Goal: Task Accomplishment & Management: Manage account settings

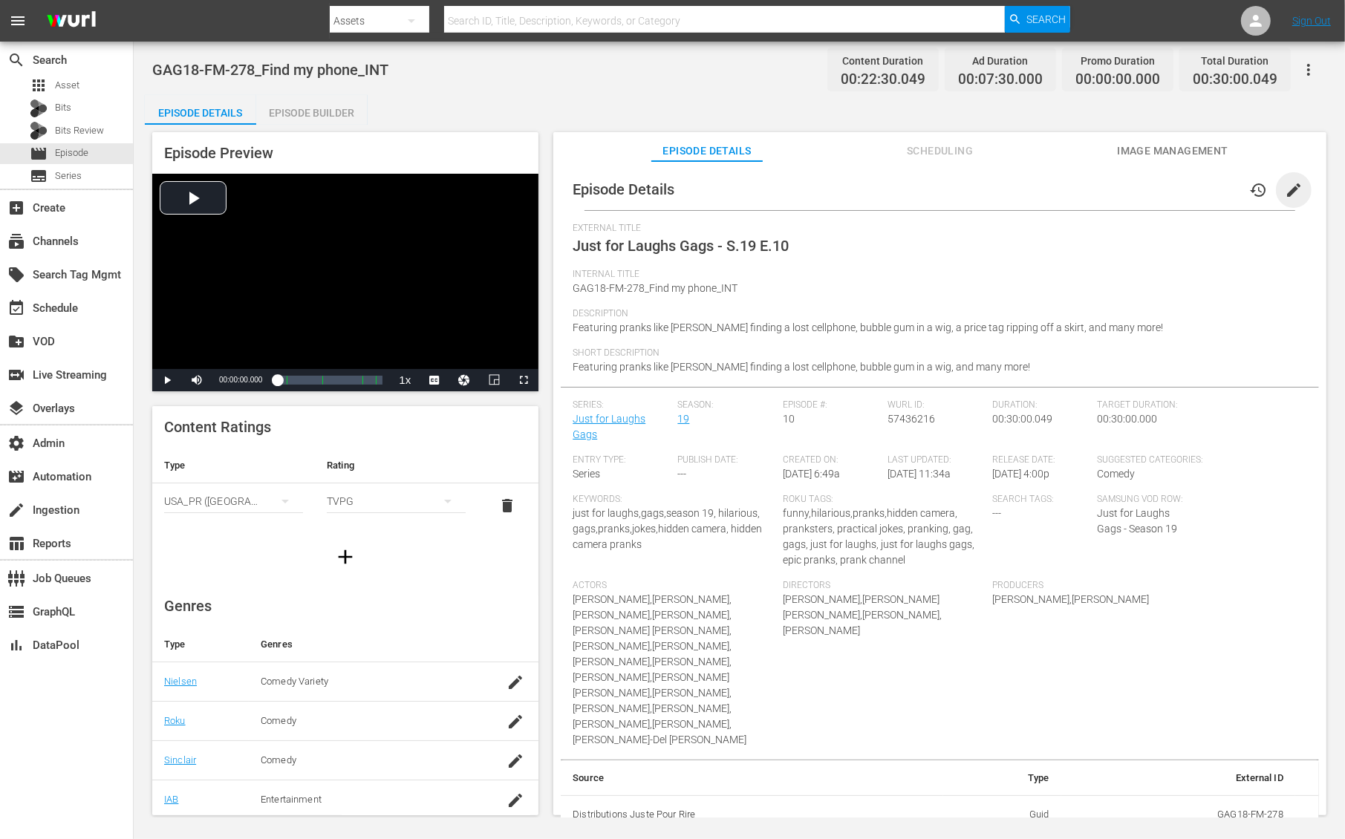
click at [1289, 186] on span "edit" at bounding box center [1294, 190] width 18 height 18
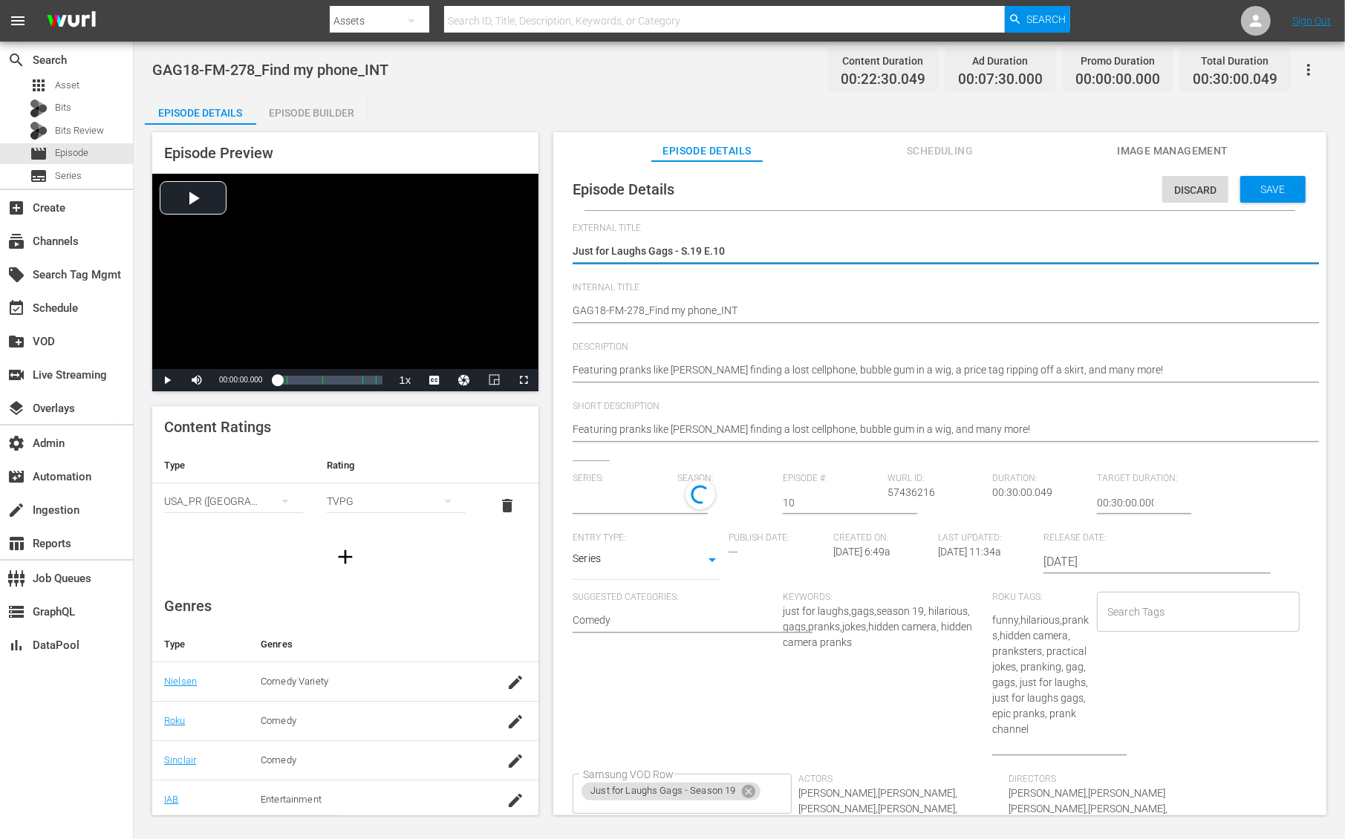
type input "Just for Laughs Gags"
drag, startPoint x: 682, startPoint y: 246, endPoint x: 811, endPoint y: 246, distance: 129.3
click at [811, 246] on textarea "Just for Laughs Gags - S.19 E.10" at bounding box center [936, 253] width 727 height 18
type textarea "Just for Laughs Gags -"
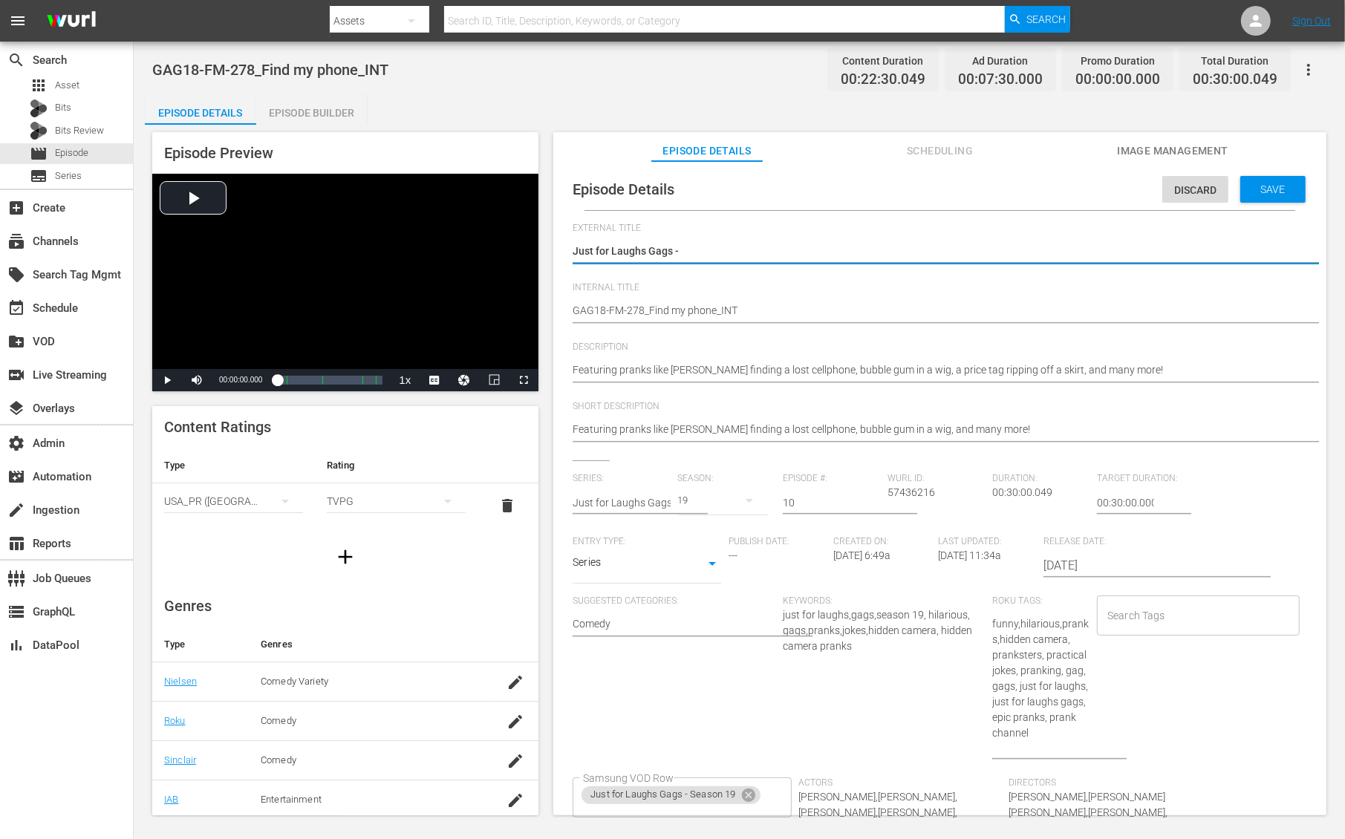
type textarea "Just for Laughs Gags -"
type textarea "Just for Laughs Gags"
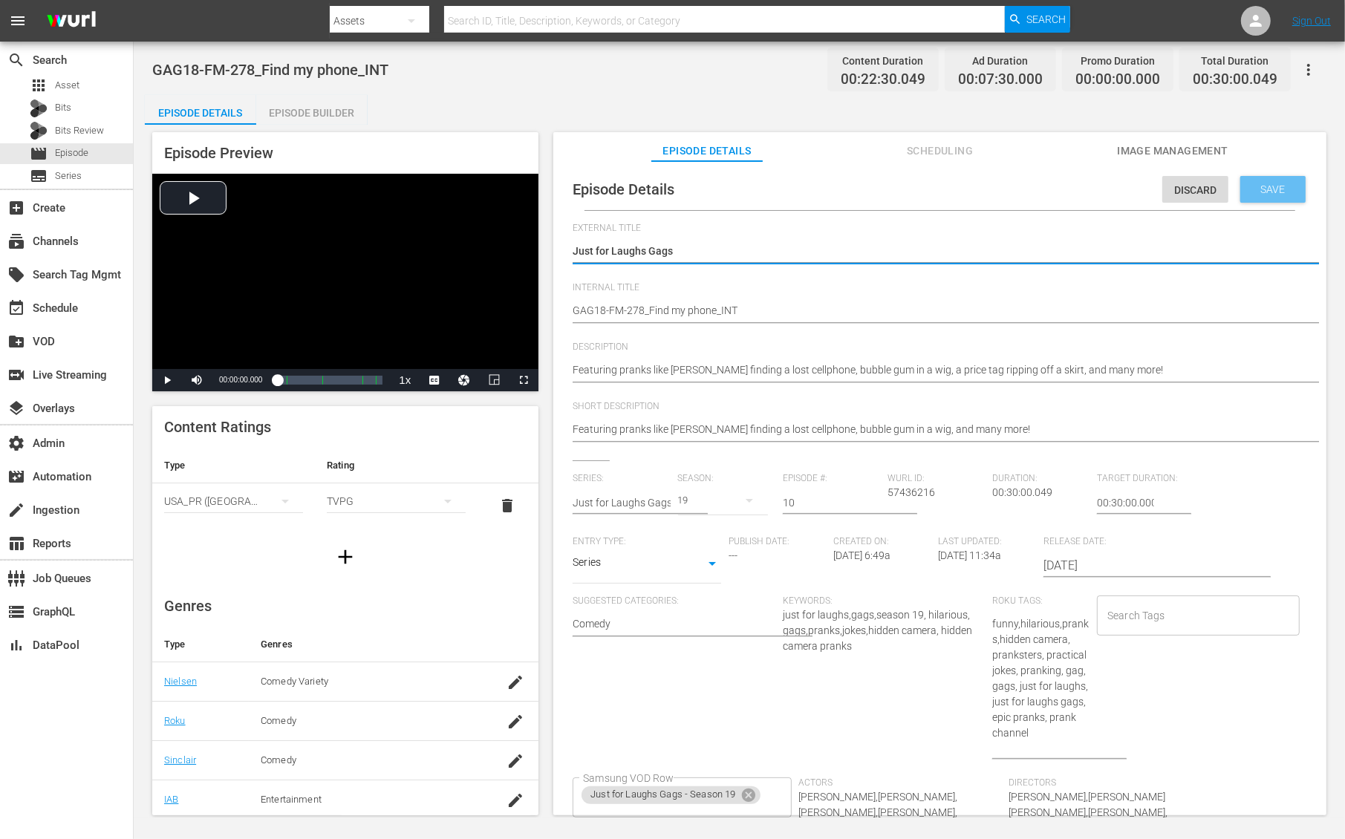
type textarea "Just for Laughs Gags"
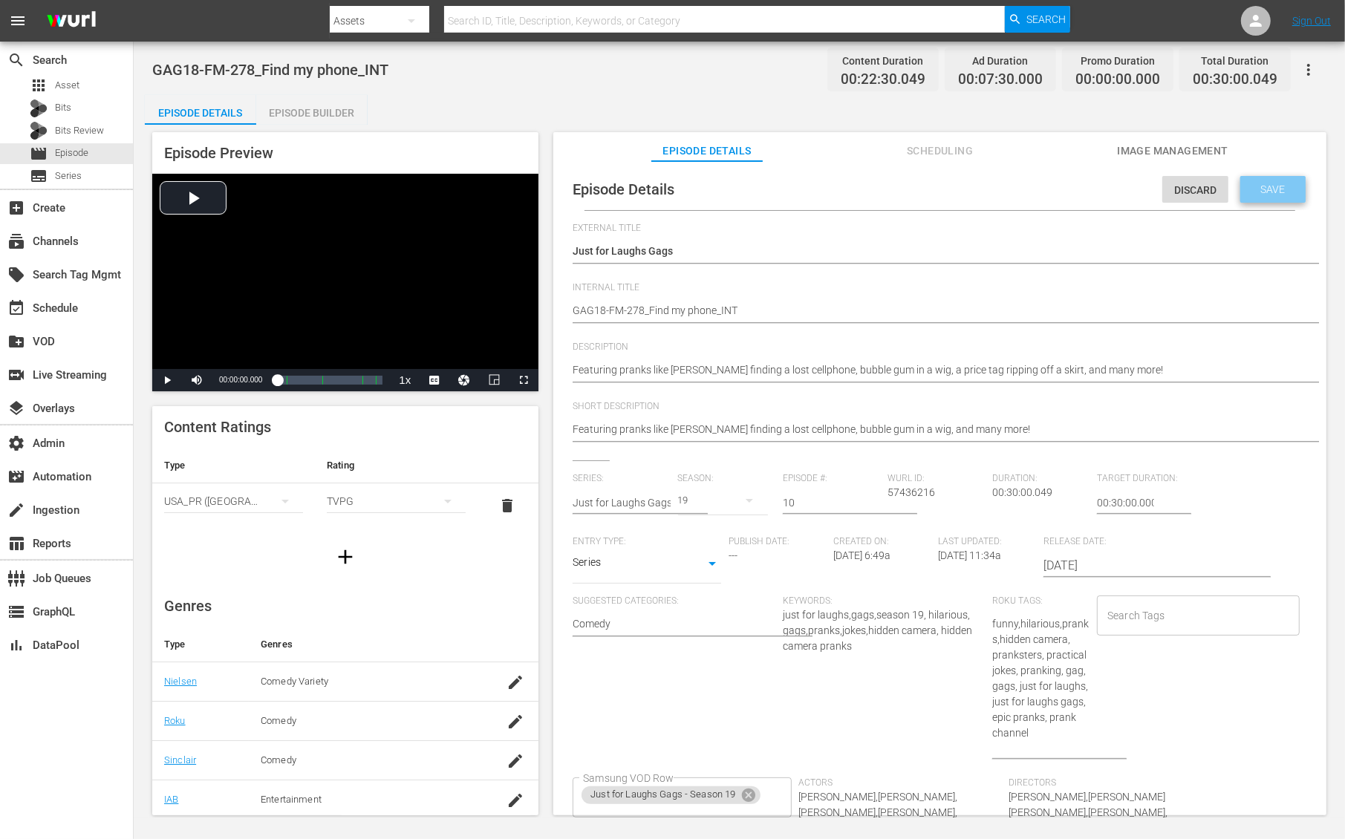
click at [1267, 186] on span "Save" at bounding box center [1274, 189] width 48 height 12
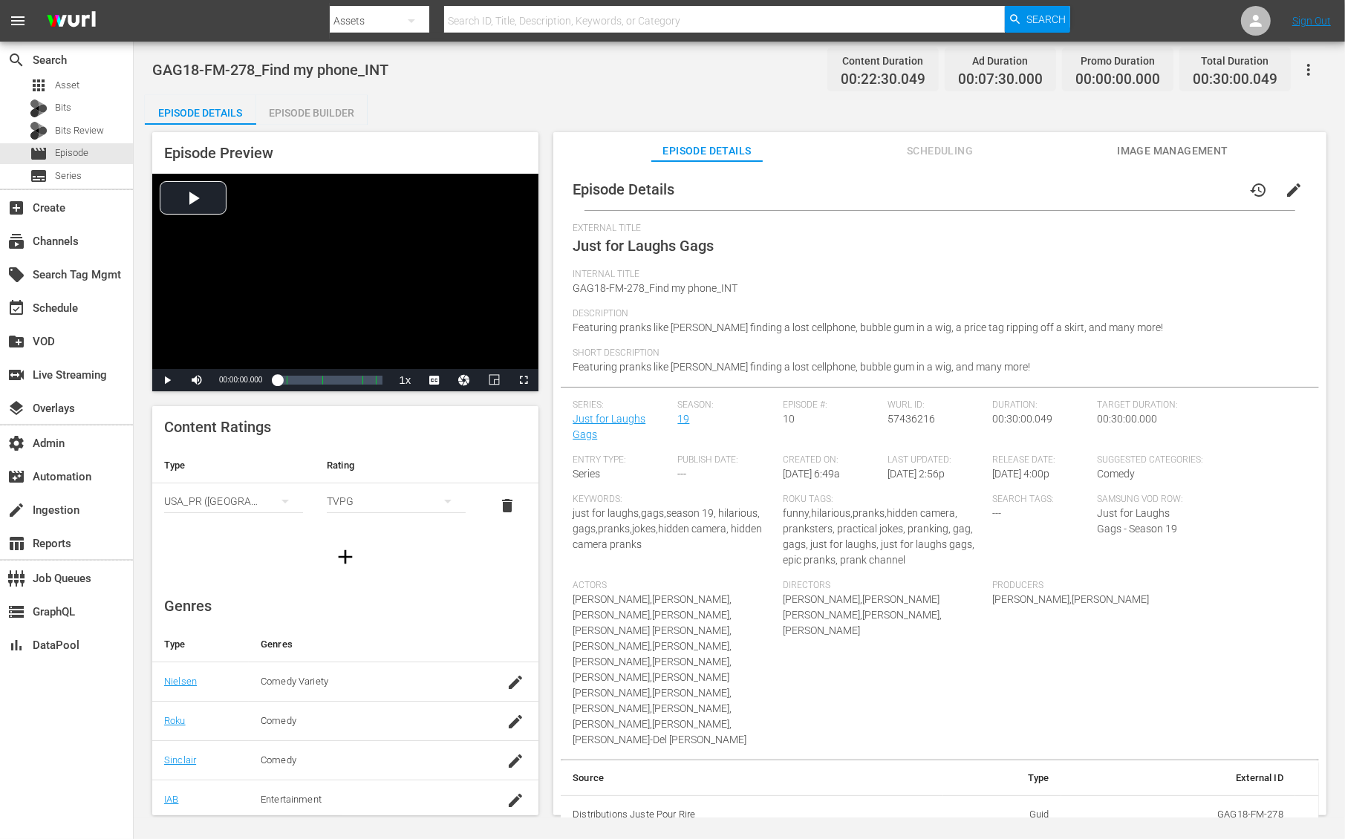
click at [660, 77] on div "GAG18-FM-278_Find my phone_INT Content Duration 00:22:30.049 Ad Duration 00:07:…" at bounding box center [739, 69] width 1175 height 33
click at [963, 149] on span "Scheduling" at bounding box center [940, 151] width 111 height 19
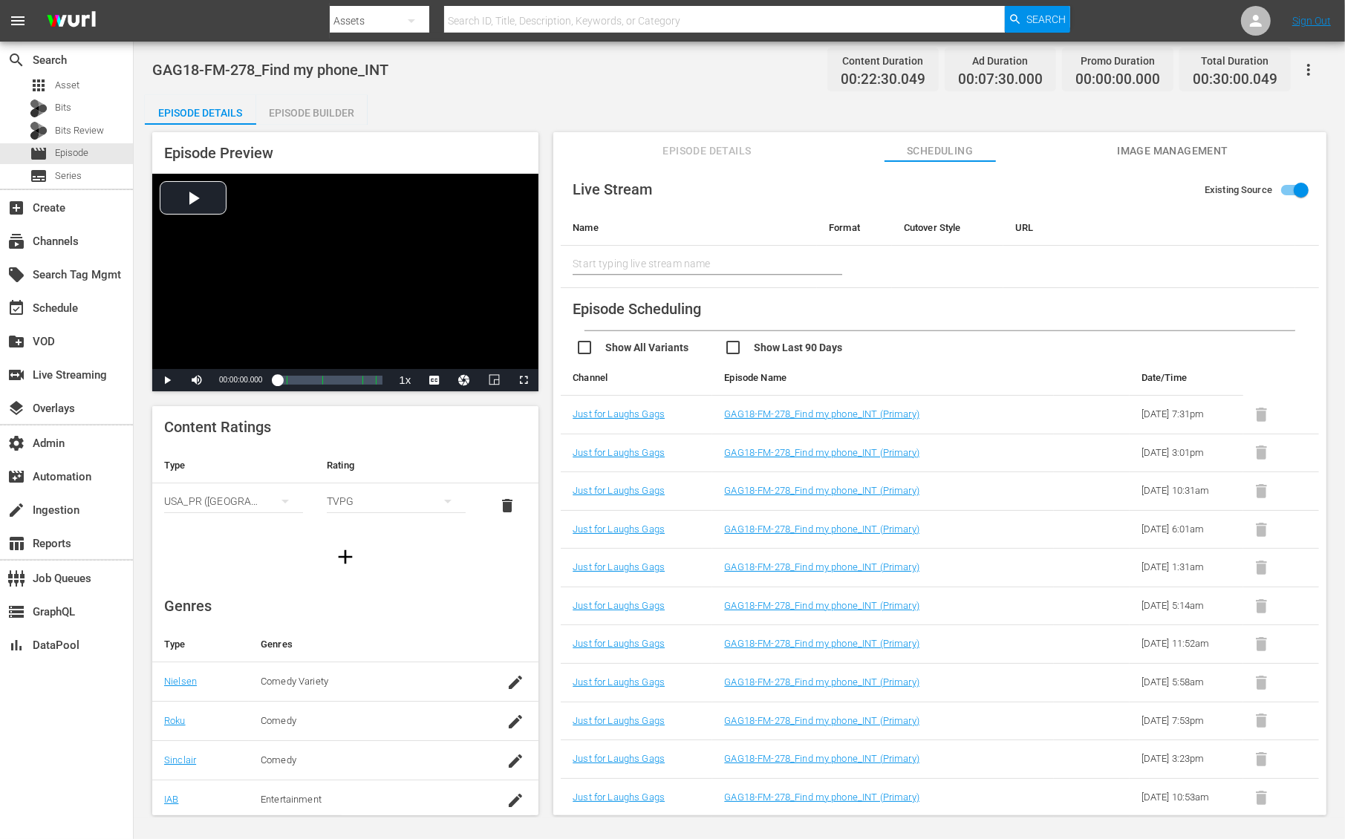
click at [700, 150] on span "Episode Details" at bounding box center [707, 151] width 111 height 19
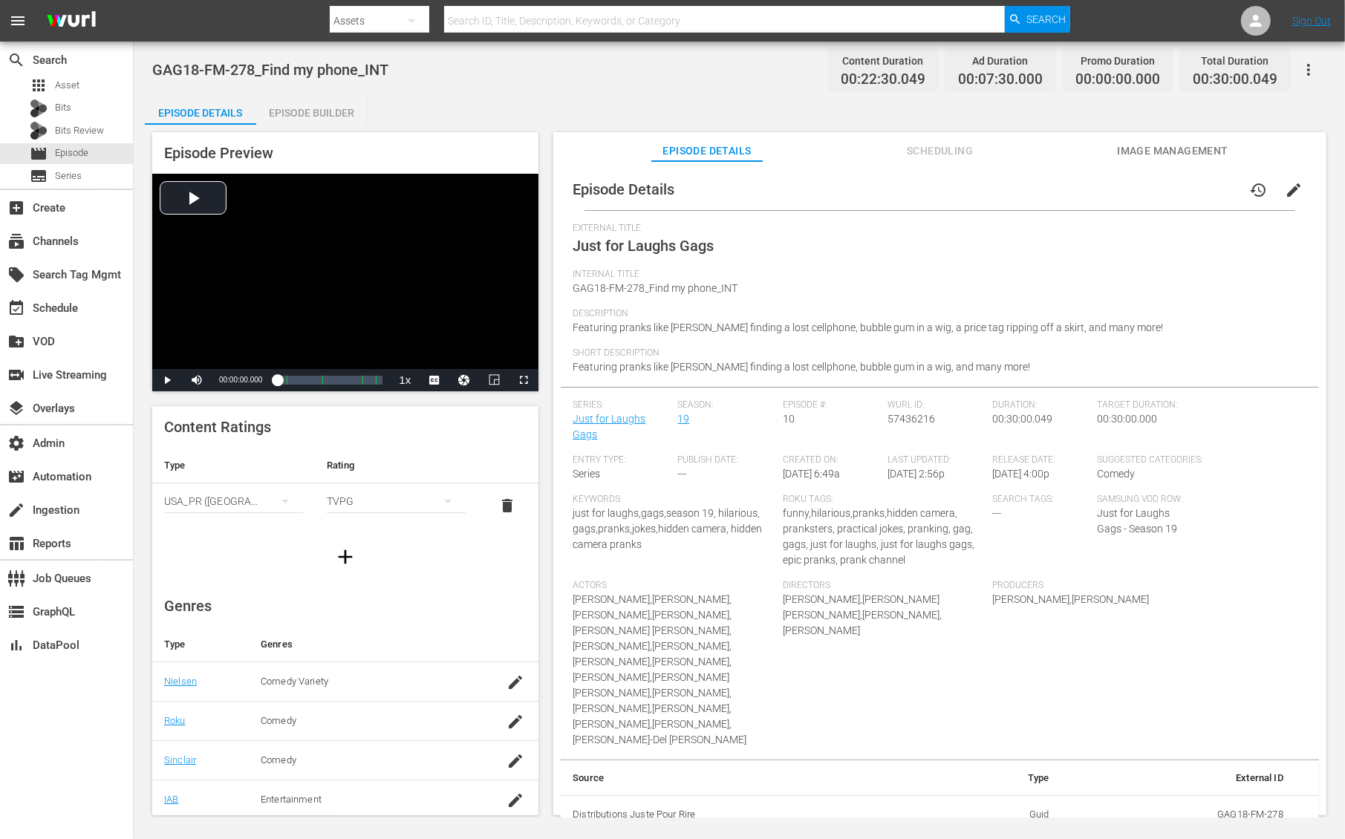
click at [1287, 188] on span "edit" at bounding box center [1294, 190] width 18 height 18
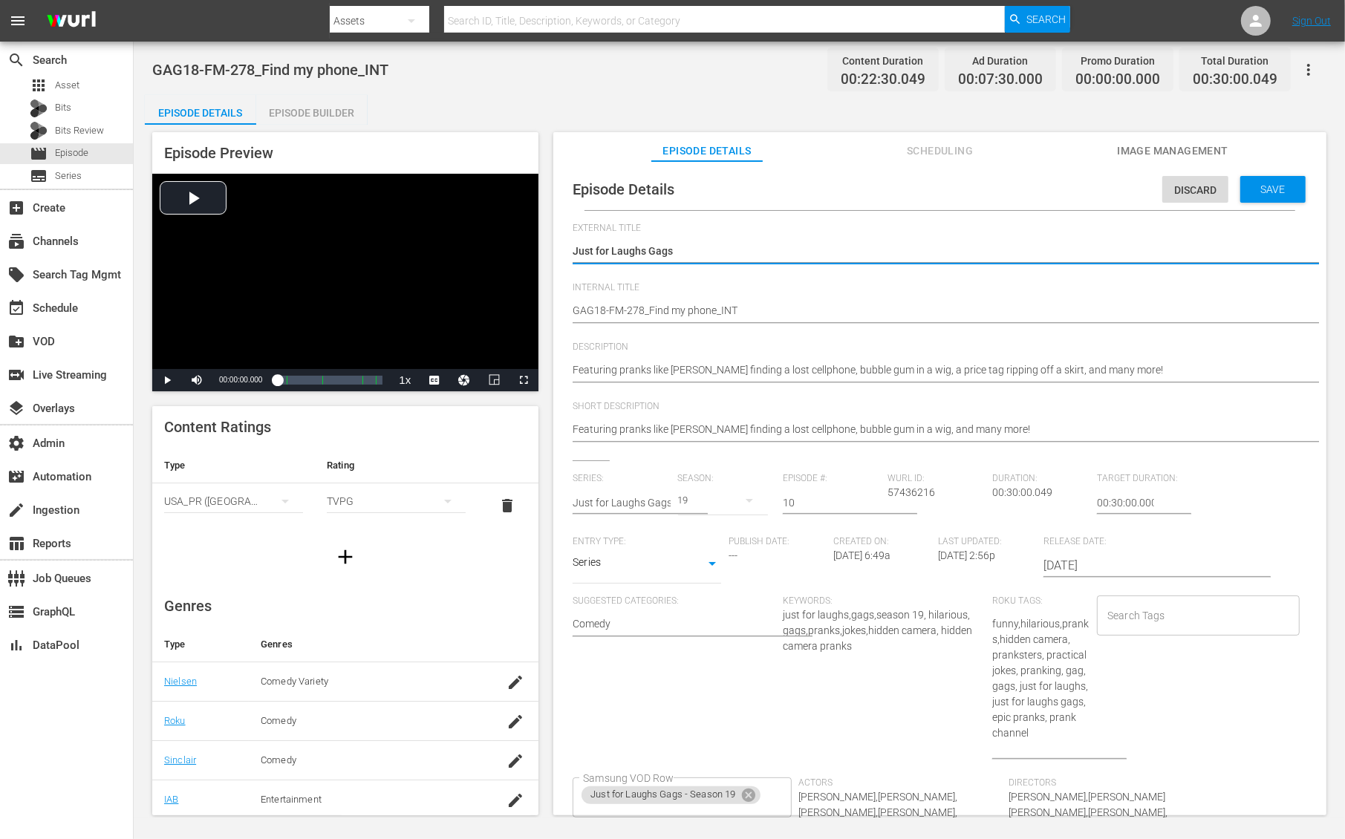
click at [735, 251] on textarea "Just for Laughs Gags" at bounding box center [936, 253] width 727 height 18
type textarea "Just for Laughs Gags - S.19 E.10"
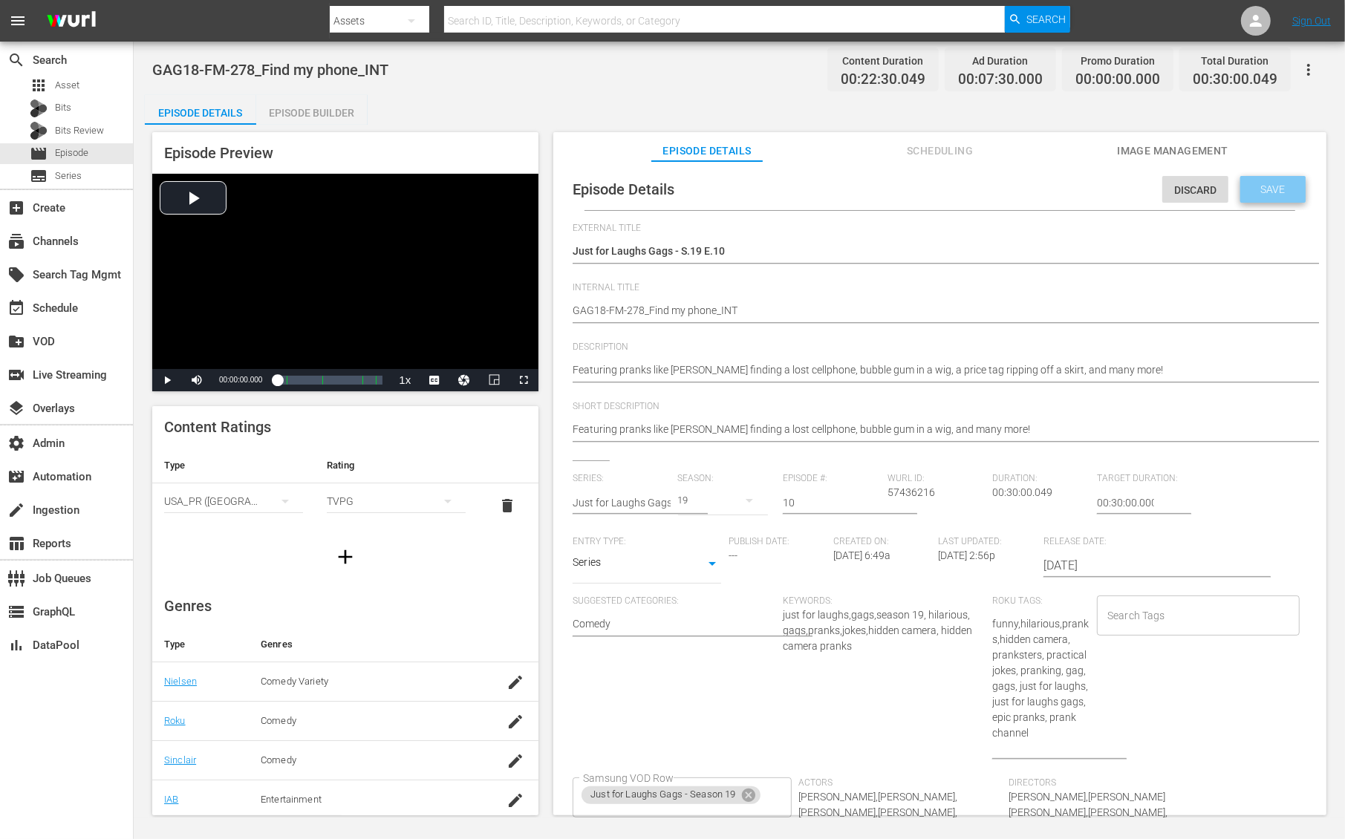
click at [1281, 183] on span "Save" at bounding box center [1274, 189] width 48 height 12
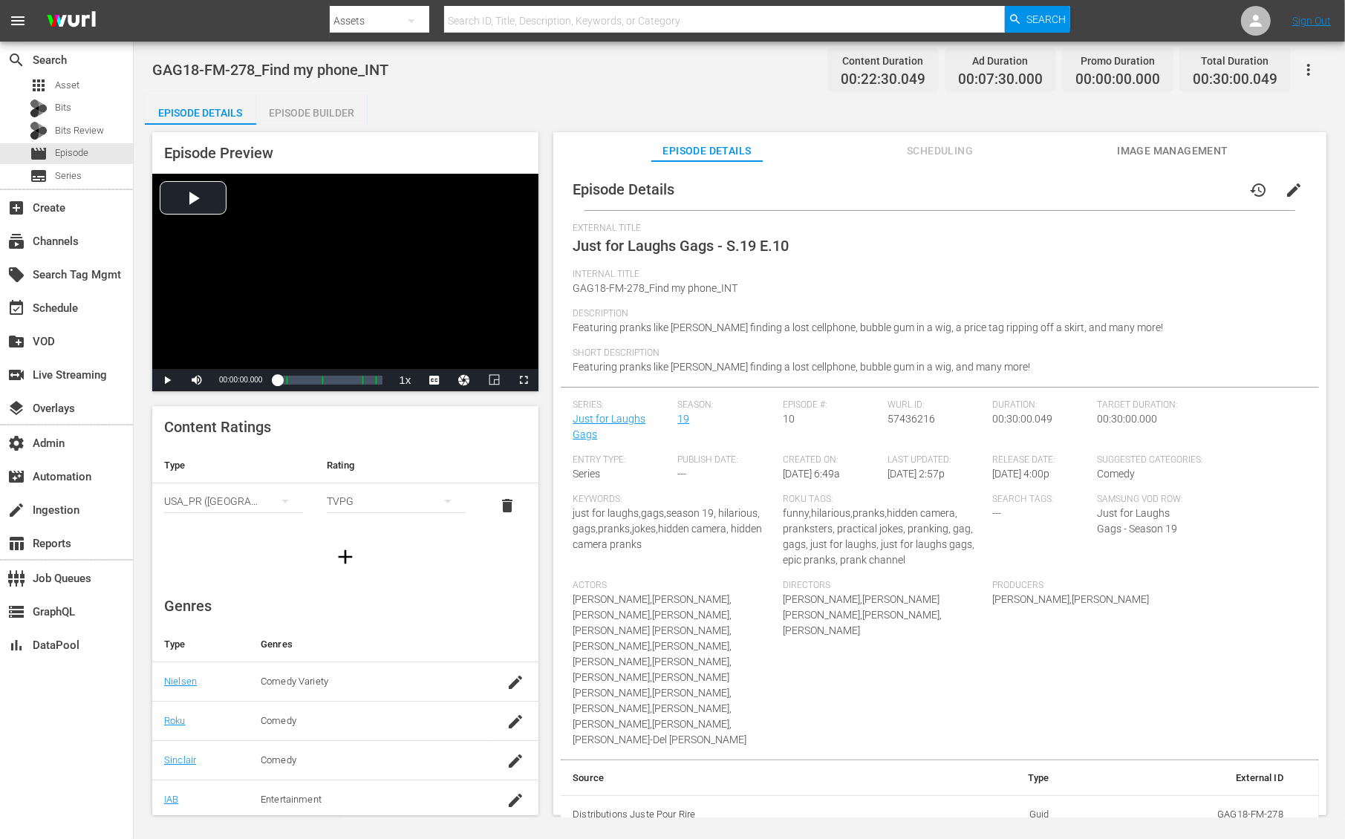
click at [257, 56] on div "GAG18-FM-278_Find my phone_INT Content Duration 00:22:30.049 Ad Duration 00:07:…" at bounding box center [739, 69] width 1175 height 33
copy span "GAG18-FM-278_Find my phone_INT"
click at [611, 238] on span "Just for Laughs Gags - S.19 E.10" at bounding box center [681, 246] width 216 height 18
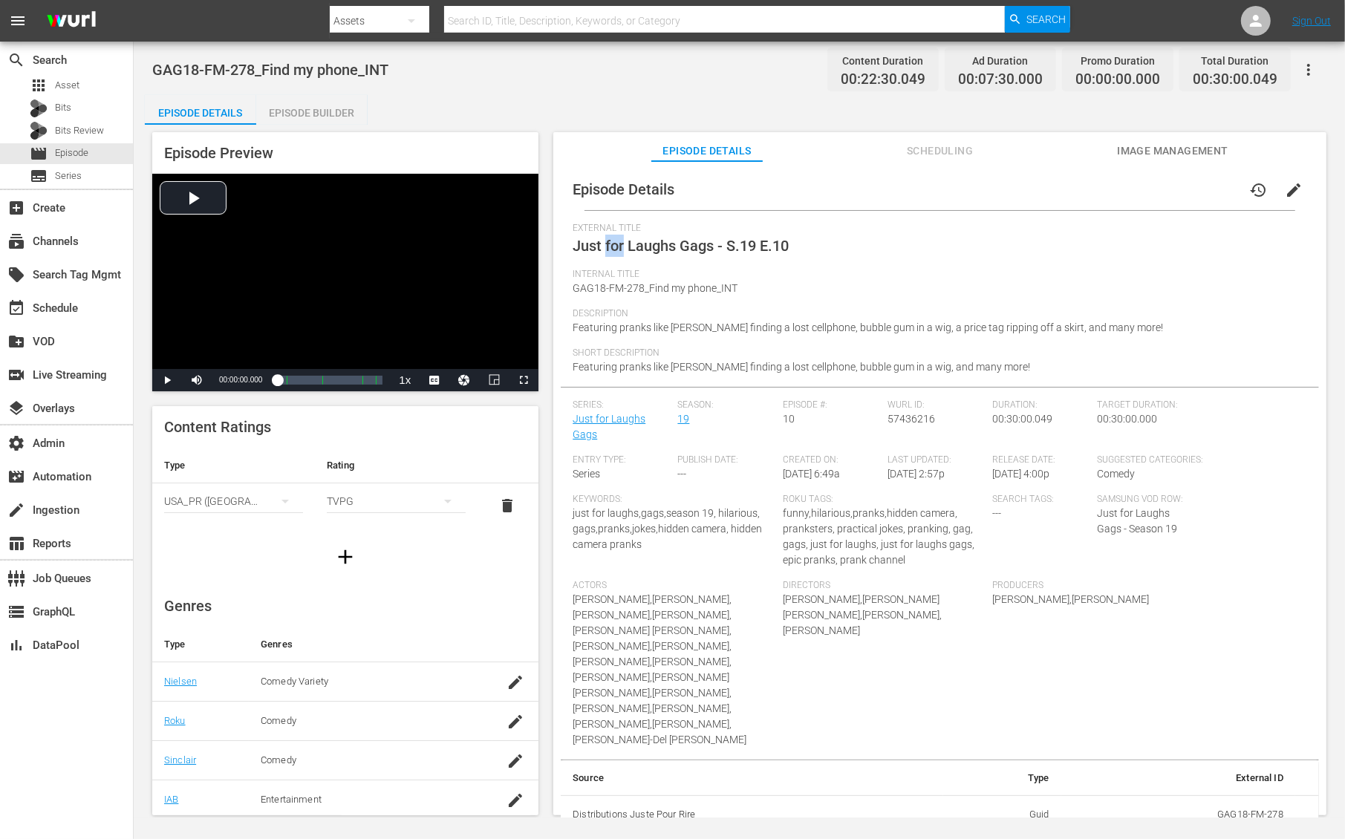
click at [611, 238] on span "Just for Laughs Gags - S.19 E.10" at bounding box center [681, 246] width 216 height 18
copy span "Just for Laughs Gags - S.19 E.10"
click at [938, 148] on span "Scheduling" at bounding box center [940, 151] width 111 height 19
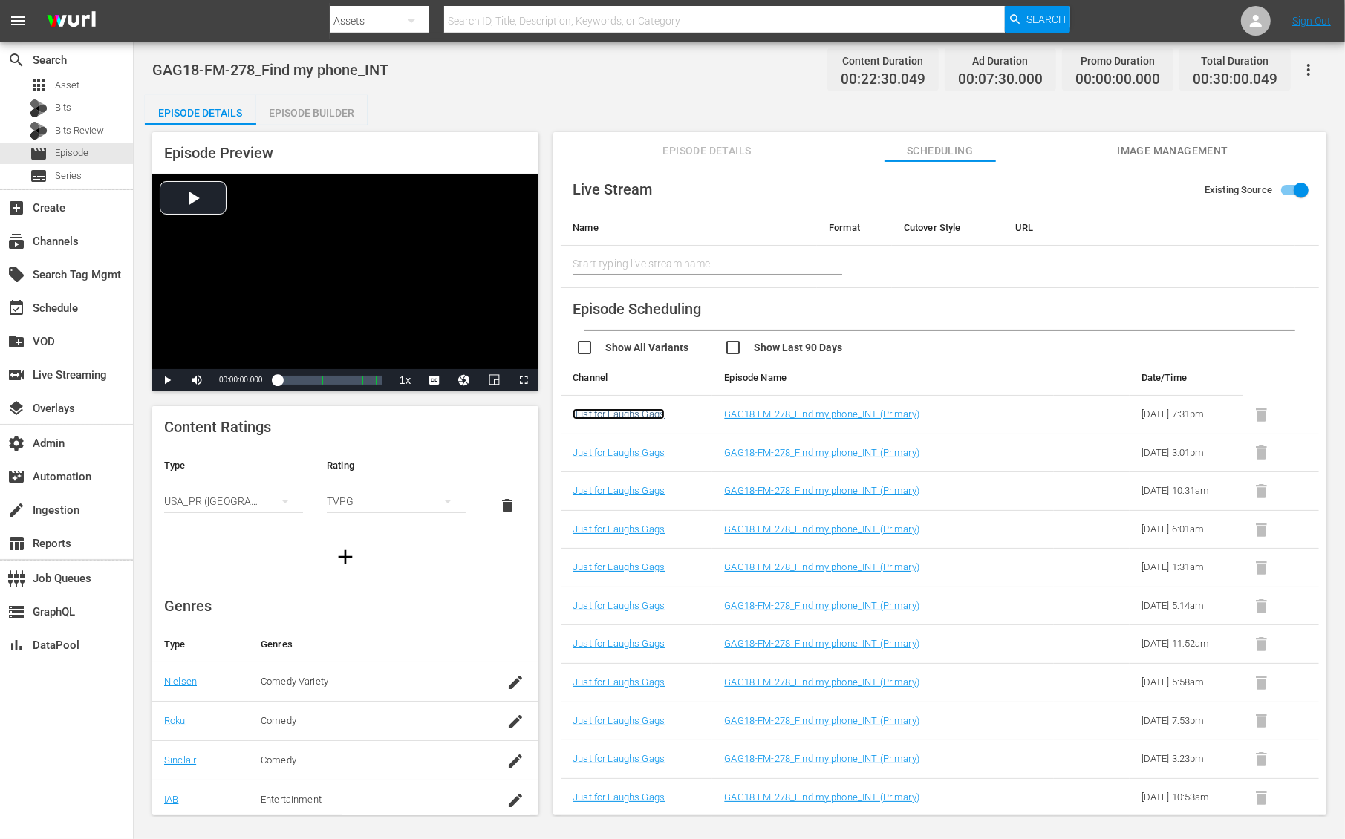
click at [629, 411] on link "Just for Laughs Gags" at bounding box center [619, 414] width 92 height 11
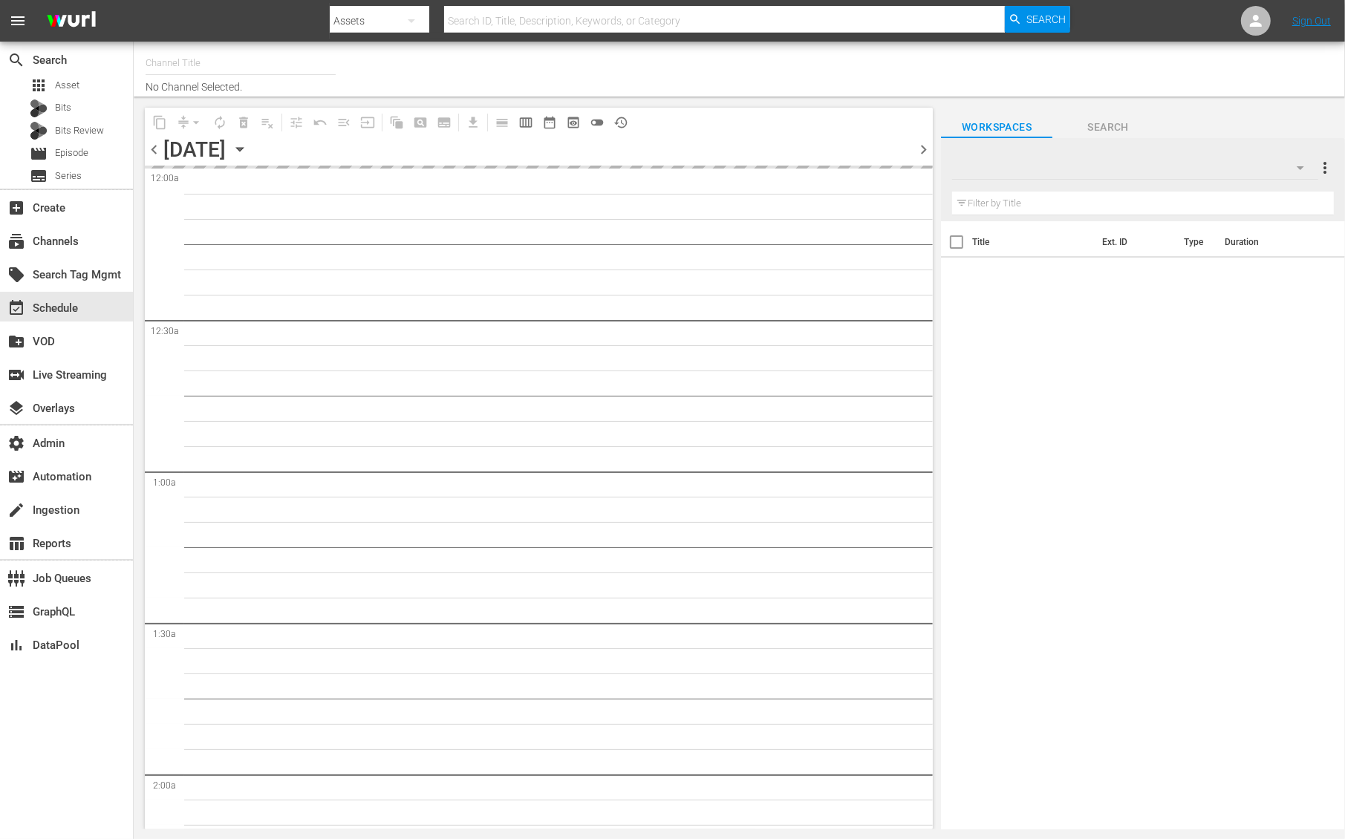
type input "Just for Laughs Gags (1191)"
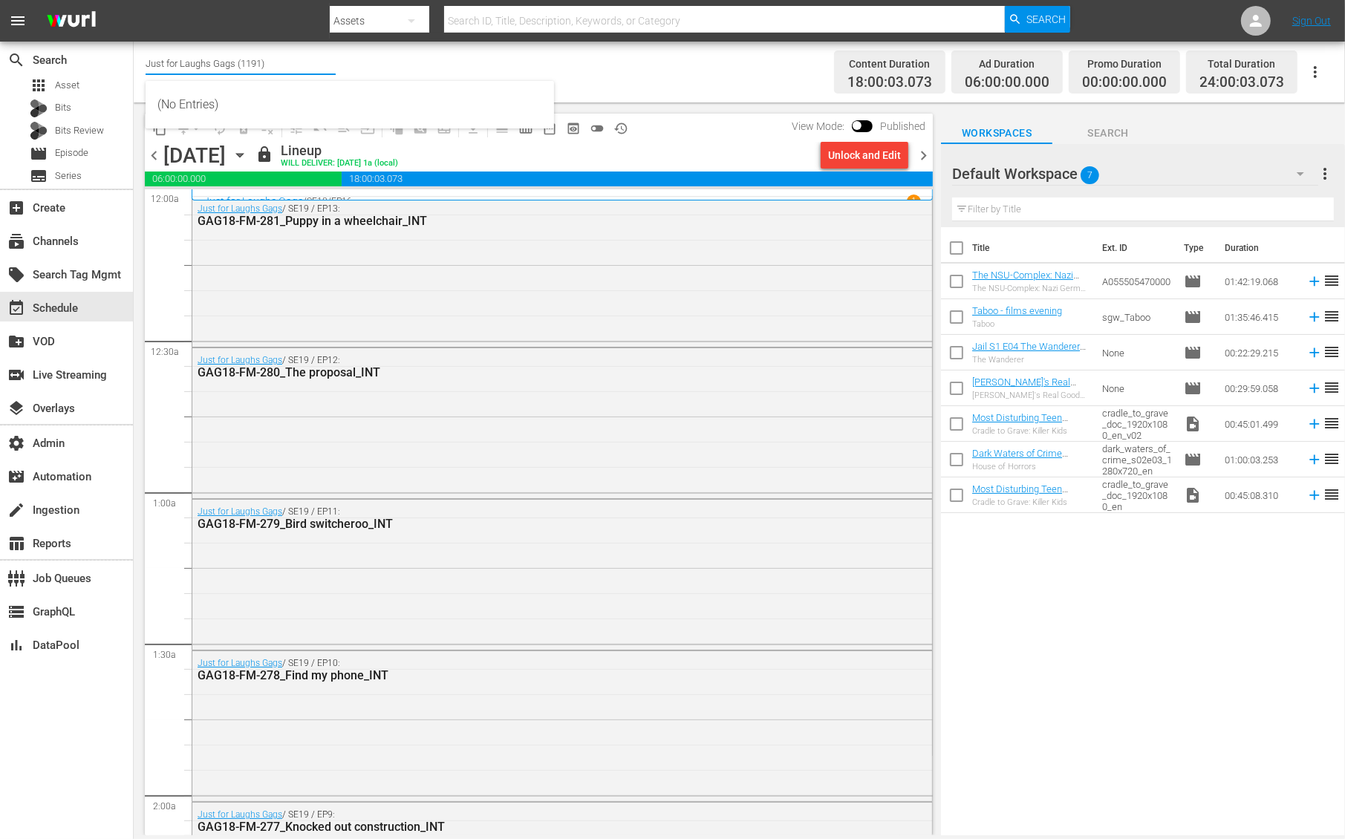
click at [202, 63] on input "Just for Laughs Gags (1191)" at bounding box center [241, 63] width 190 height 36
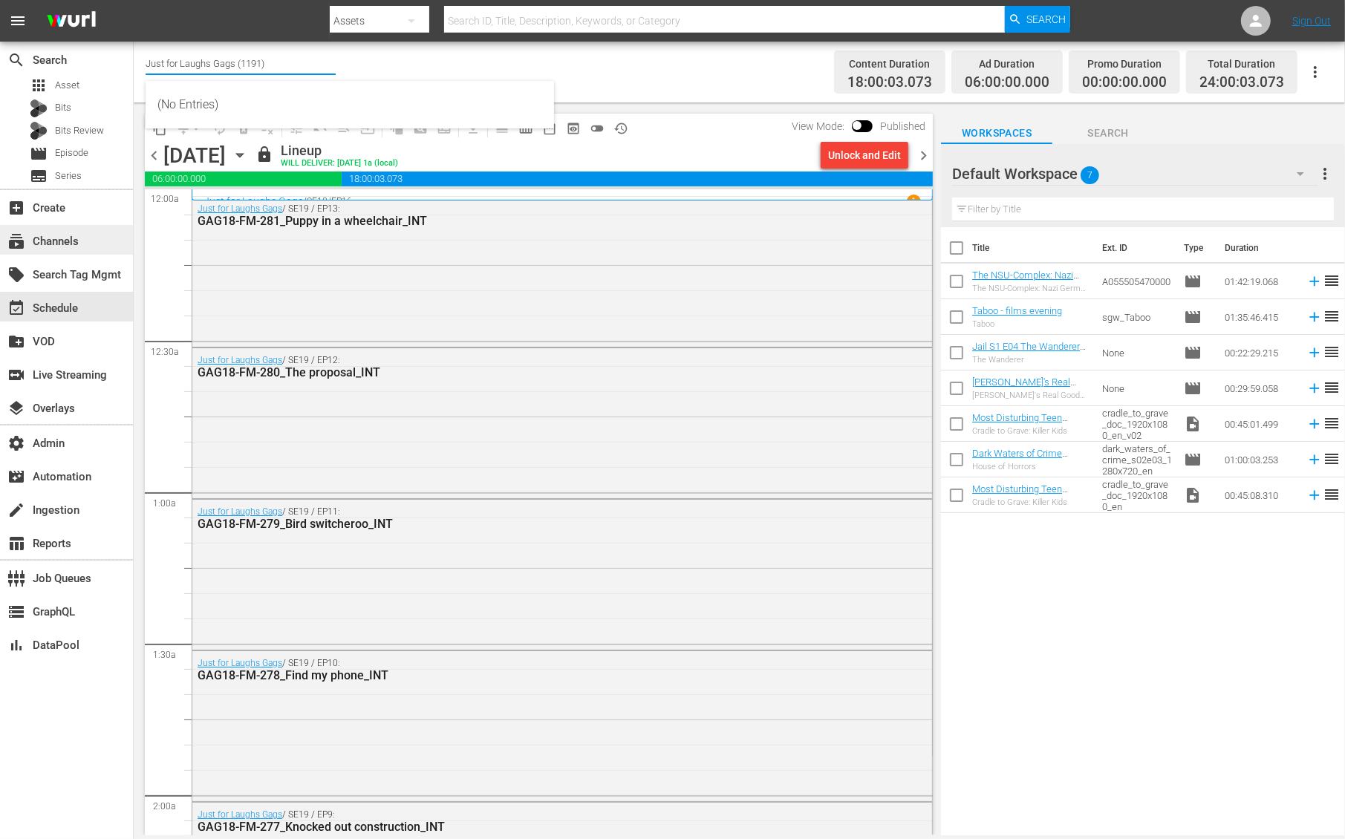
click at [61, 246] on div "subscriptions Channels" at bounding box center [41, 239] width 83 height 13
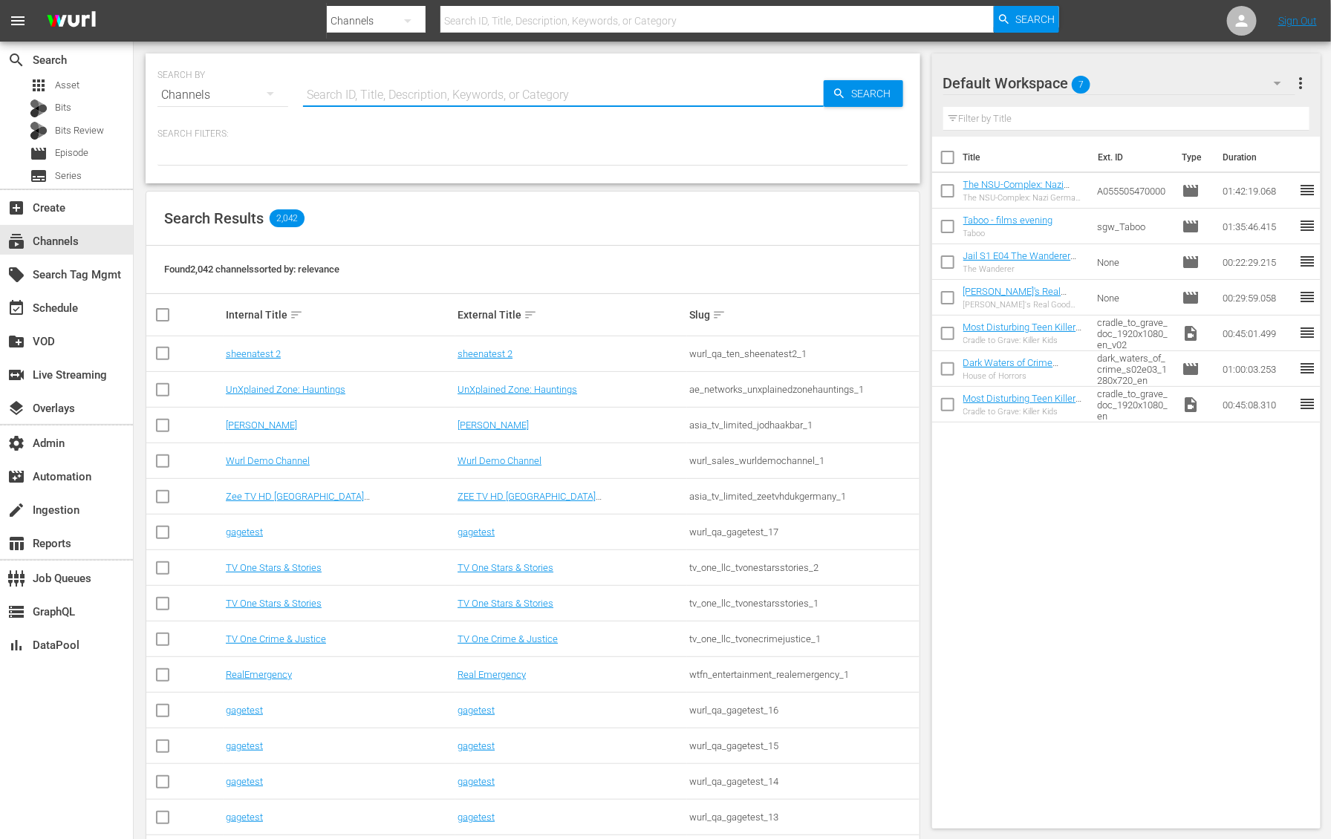
click at [360, 82] on input "text" at bounding box center [563, 95] width 521 height 36
paste input "Just for Laughs Gags (1191)"
type input "Just for Laughs Gags"
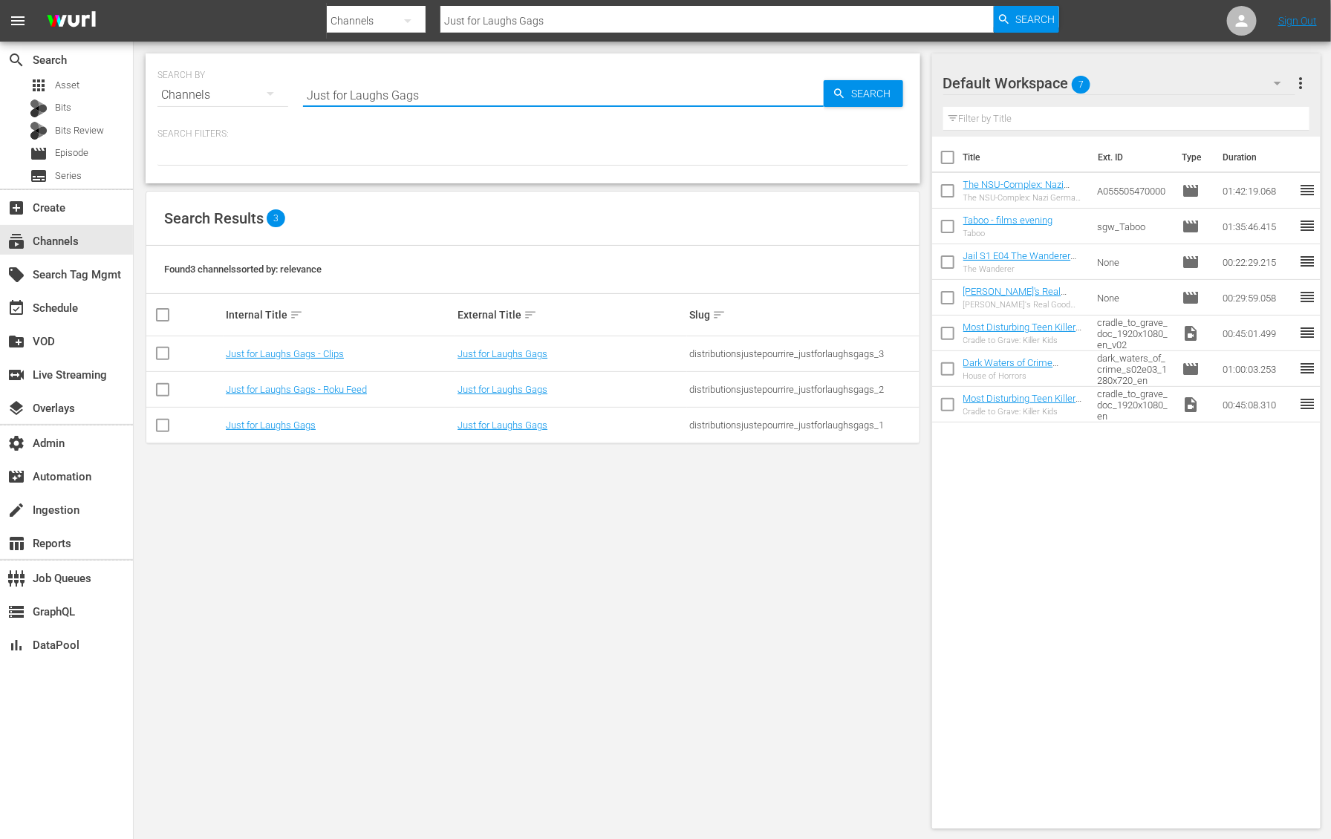
type input "Just for Laughs Gags"
drag, startPoint x: 687, startPoint y: 390, endPoint x: 796, endPoint y: 383, distance: 108.7
click at [796, 383] on td "distributionsjustepourrire_justforlaughsgags_2" at bounding box center [803, 390] width 232 height 36
copy div "distributionsjustepourrire"
